Goal: Task Accomplishment & Management: Manage account settings

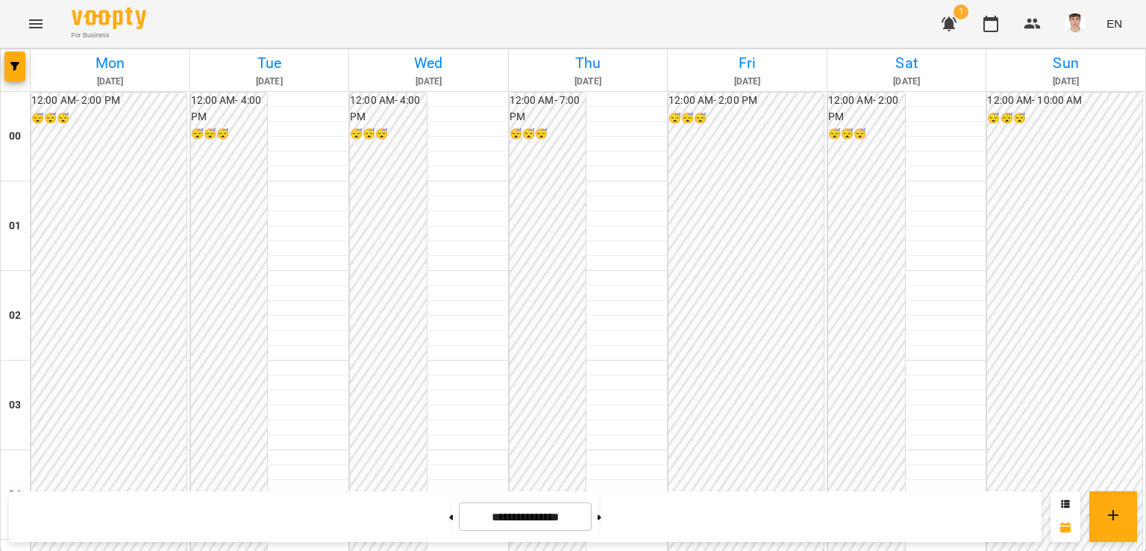
scroll to position [1533, 0]
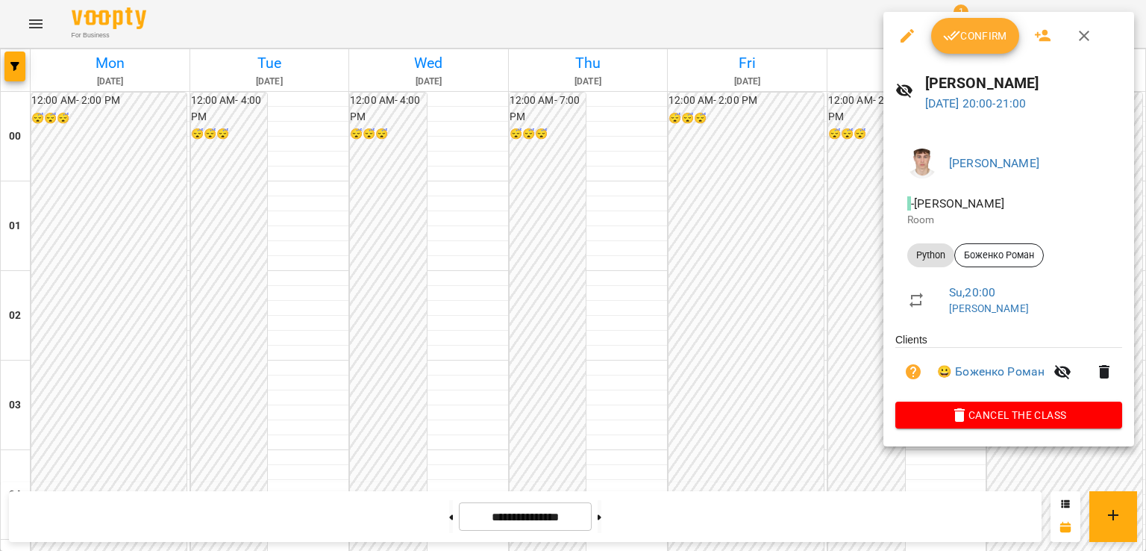
click at [967, 27] on span "Confirm" at bounding box center [975, 36] width 64 height 18
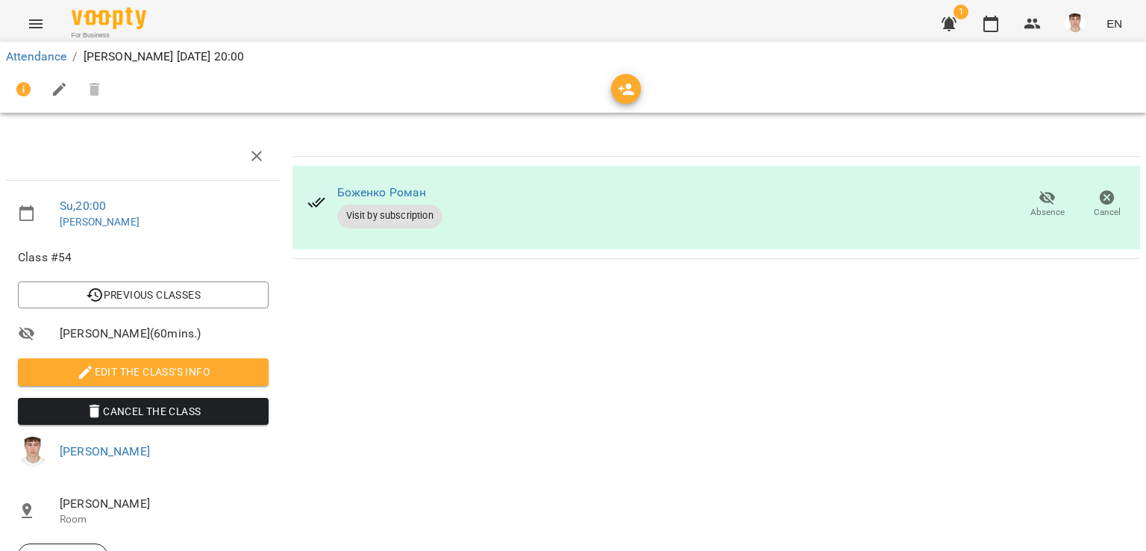
click at [194, 378] on span "Edit the class's Info" at bounding box center [143, 372] width 227 height 18
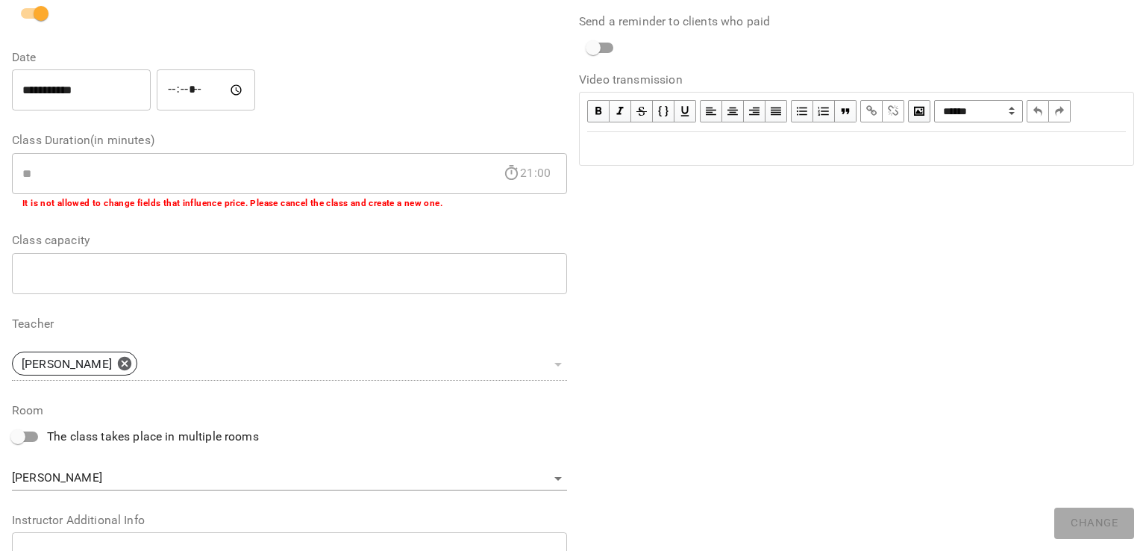
scroll to position [364, 0]
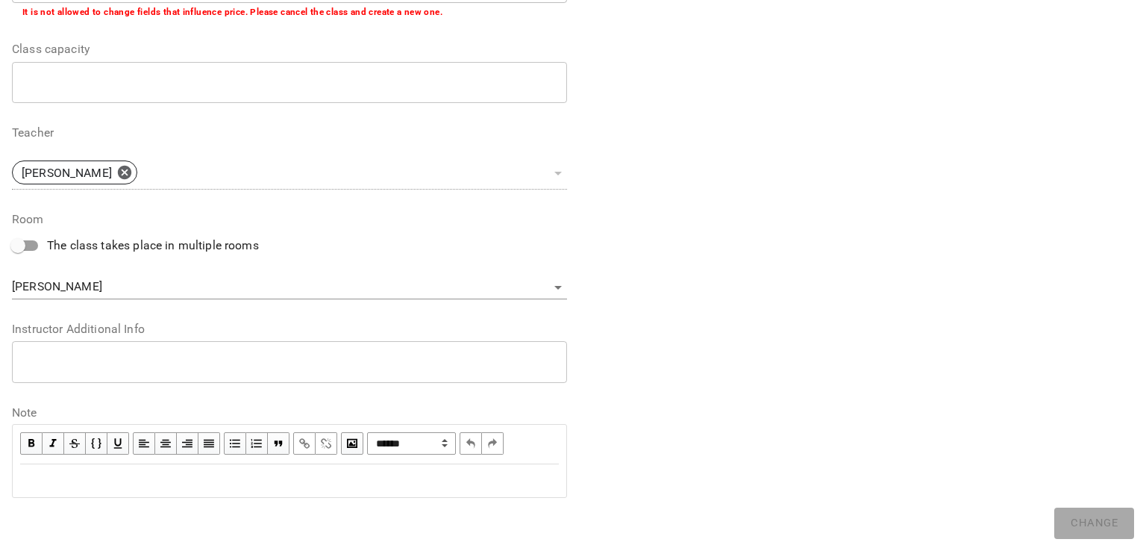
click at [171, 366] on textarea at bounding box center [289, 361] width 534 height 14
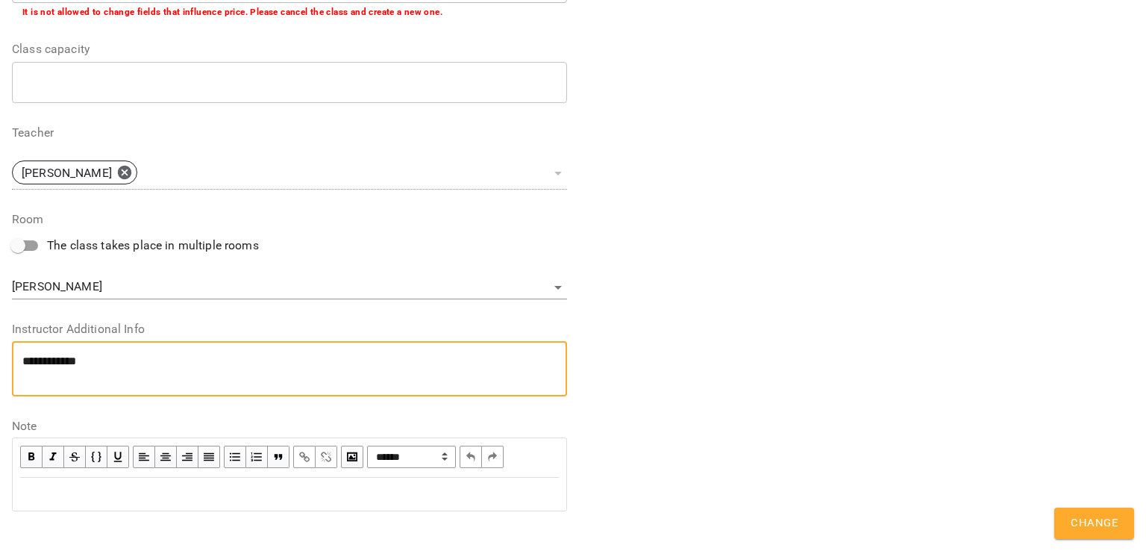
scroll to position [0, 0]
type textarea "**********"
click at [1092, 516] on button "Change" at bounding box center [1094, 522] width 80 height 31
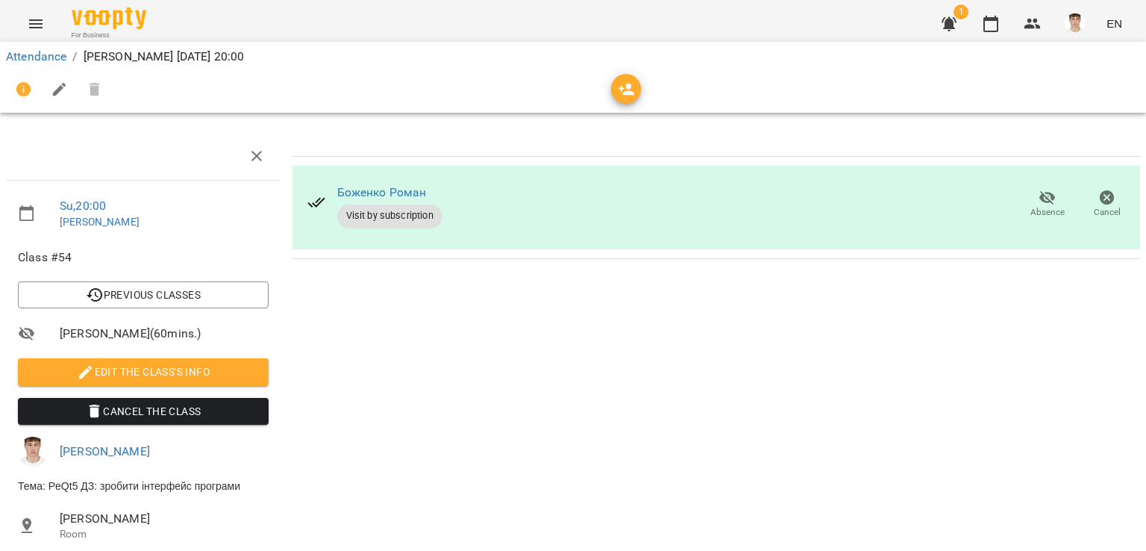
click at [18, 358] on button "Edit the class's Info" at bounding box center [143, 371] width 251 height 27
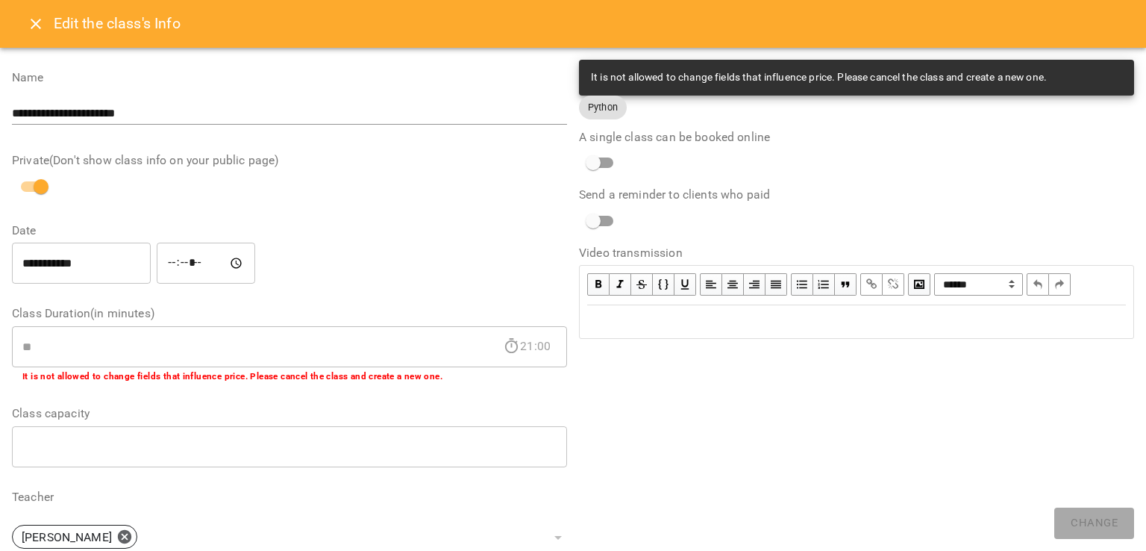
click at [35, 20] on icon "Close" at bounding box center [36, 24] width 18 height 18
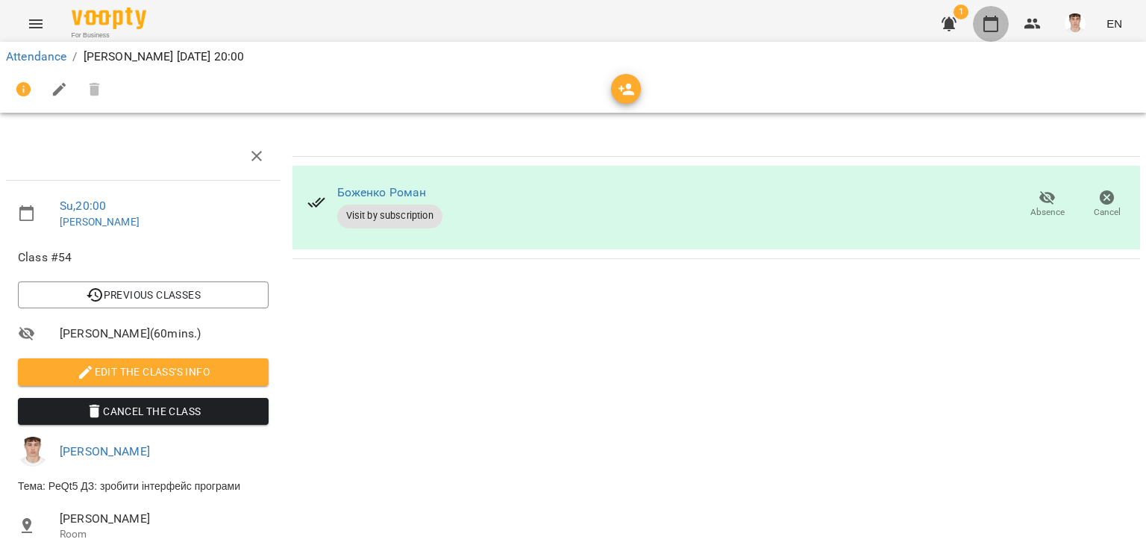
click at [997, 25] on icon "button" at bounding box center [991, 24] width 18 height 18
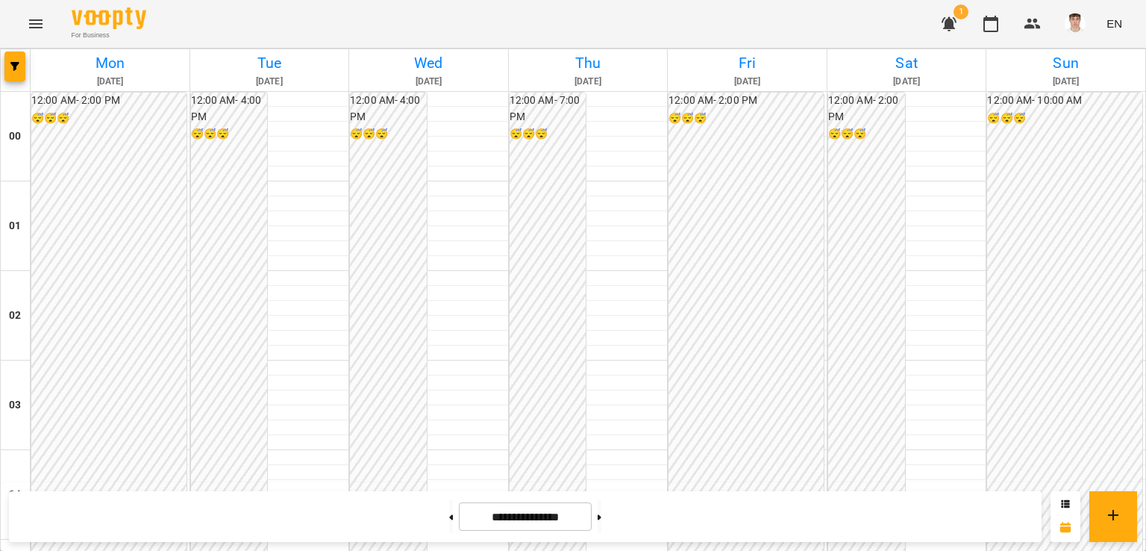
drag, startPoint x: 988, startPoint y: 25, endPoint x: 975, endPoint y: 46, distance: 24.2
